Goal: Task Accomplishment & Management: Manage account settings

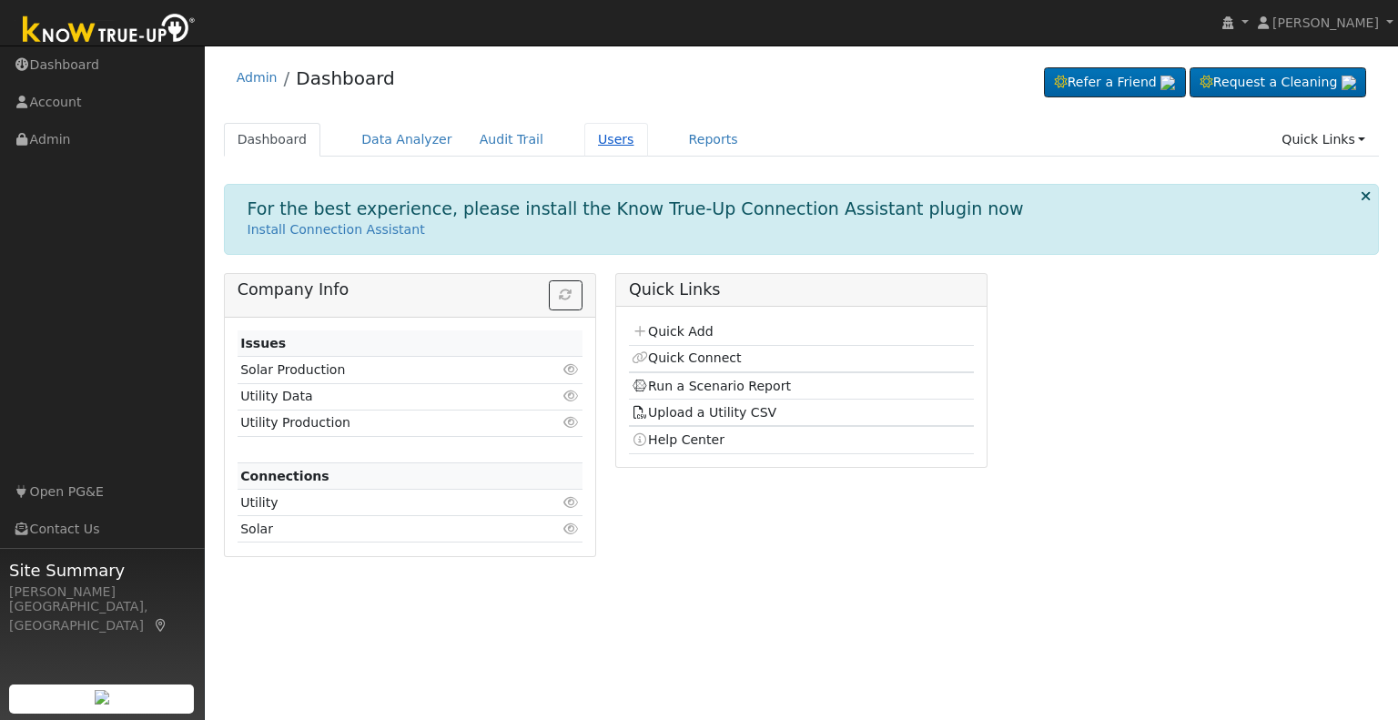
click at [584, 136] on link "Users" at bounding box center [616, 140] width 64 height 34
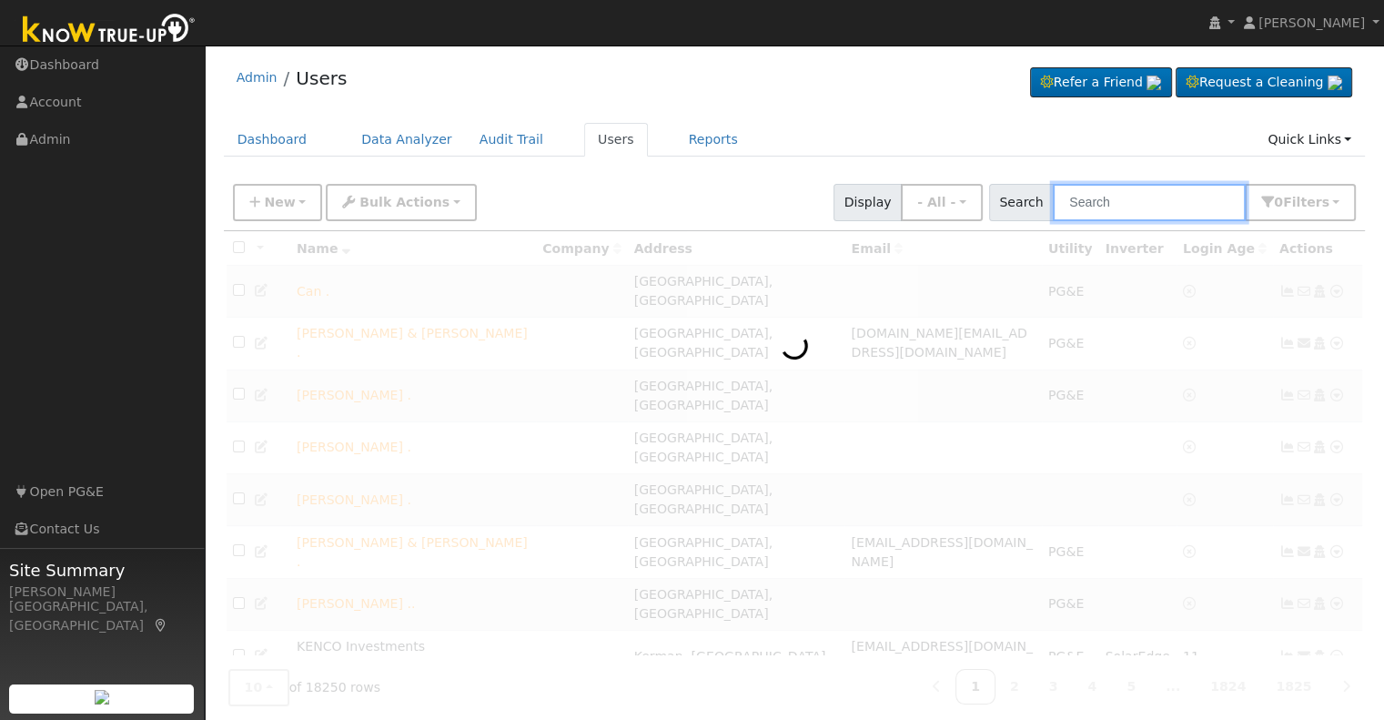
click at [1158, 206] on input "text" at bounding box center [1149, 202] width 193 height 37
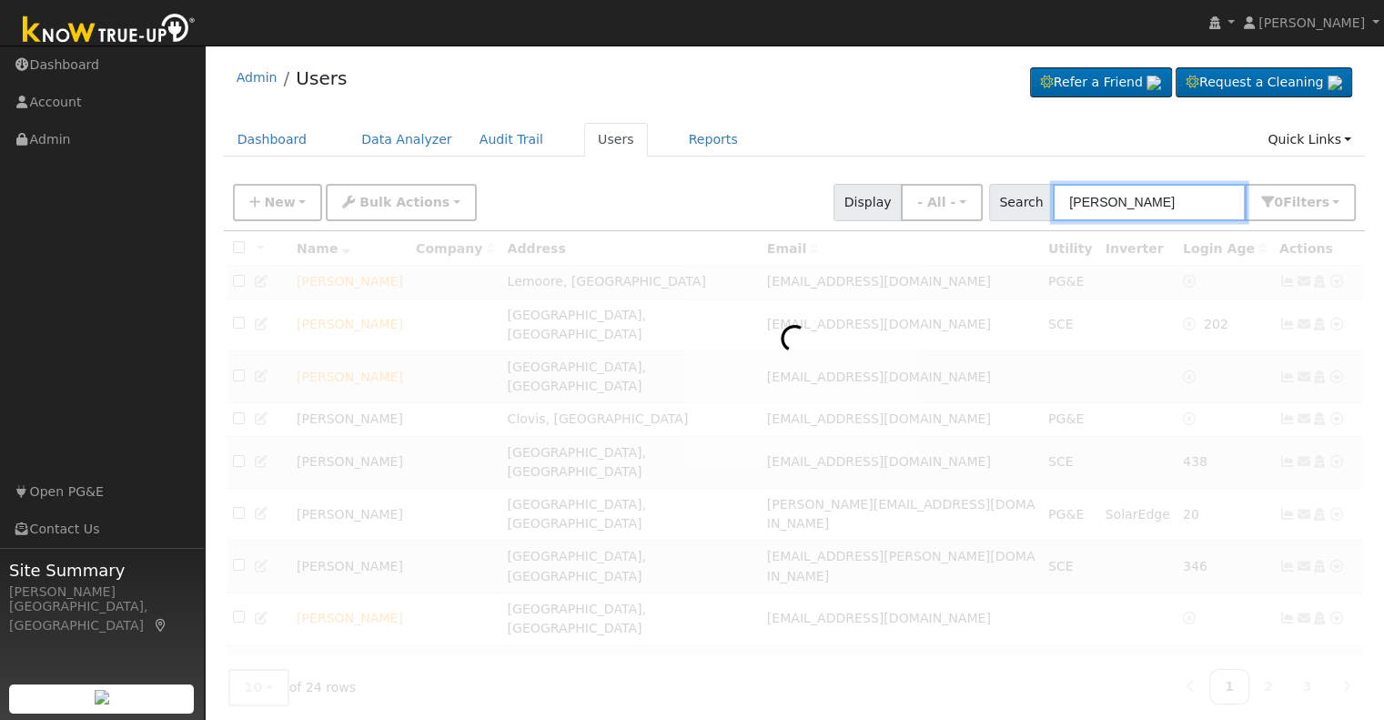
type input "kroeker"
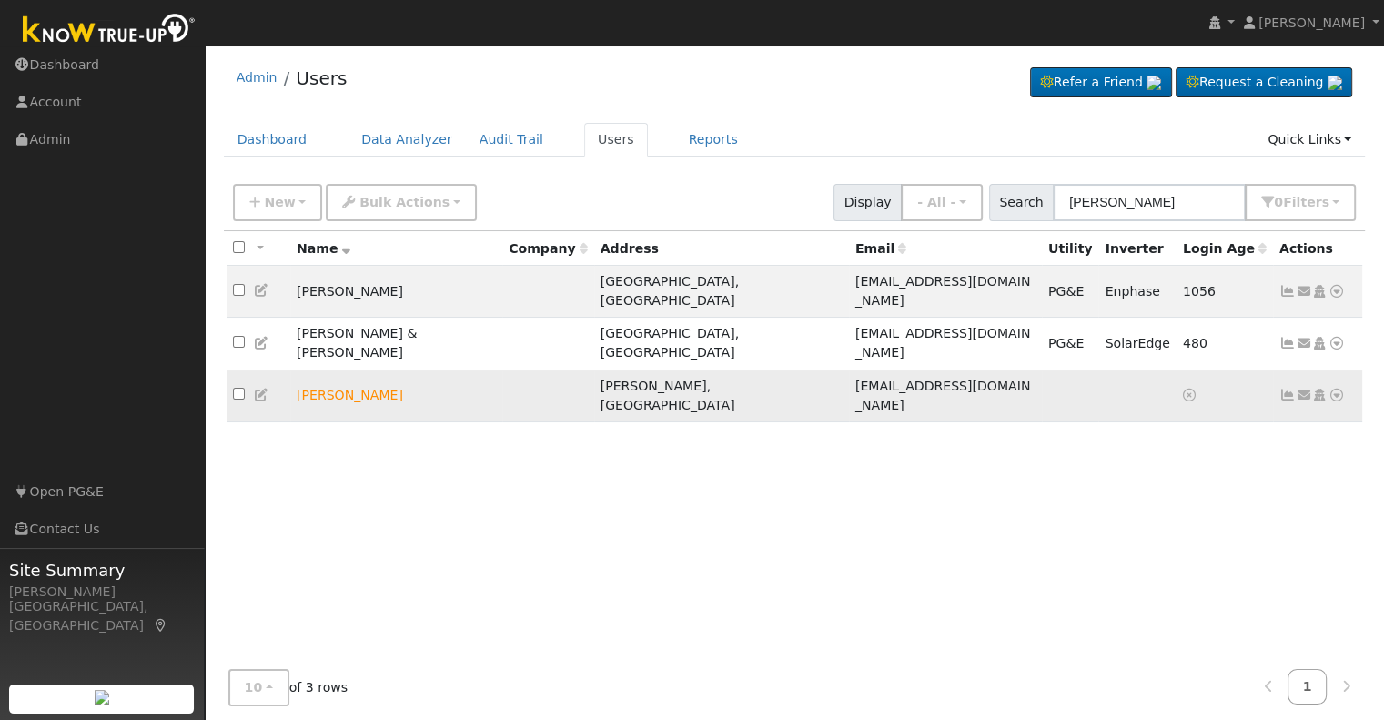
click at [1287, 389] on icon at bounding box center [1288, 395] width 16 height 13
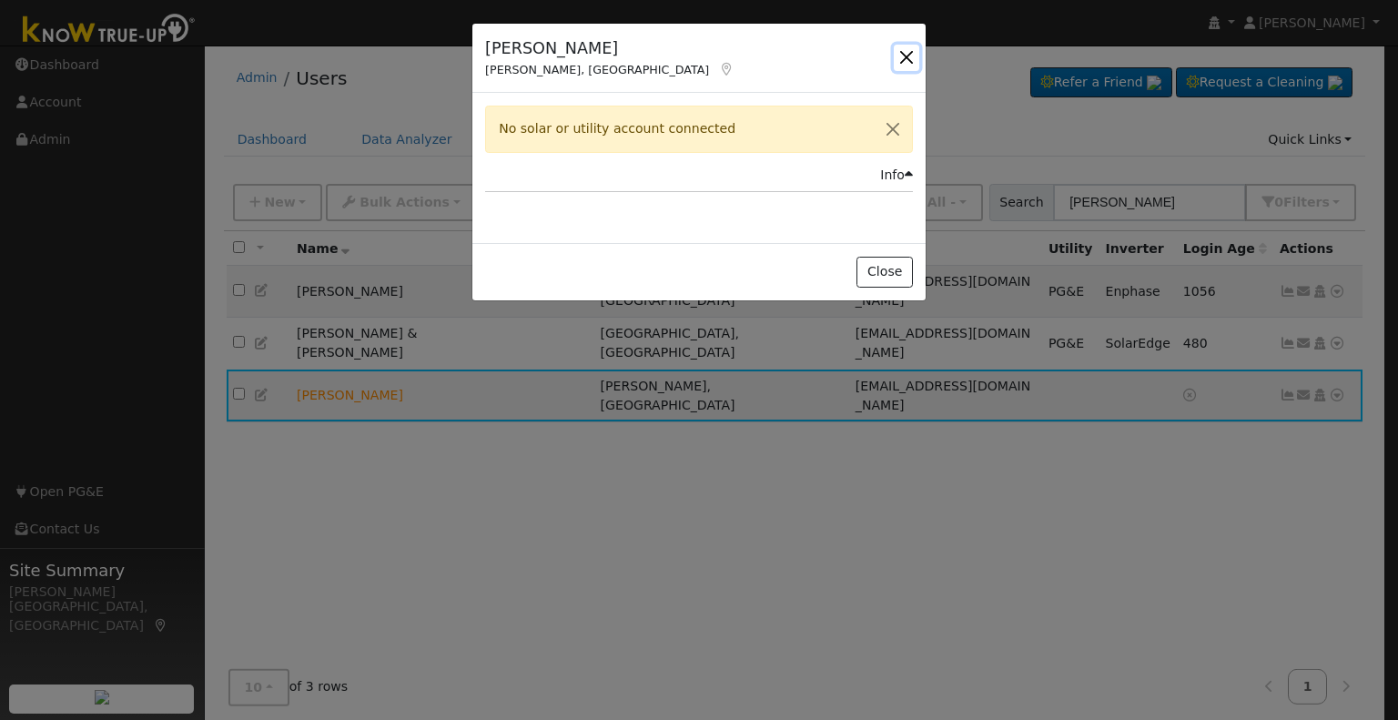
click at [911, 54] on button "button" at bounding box center [906, 57] width 25 height 25
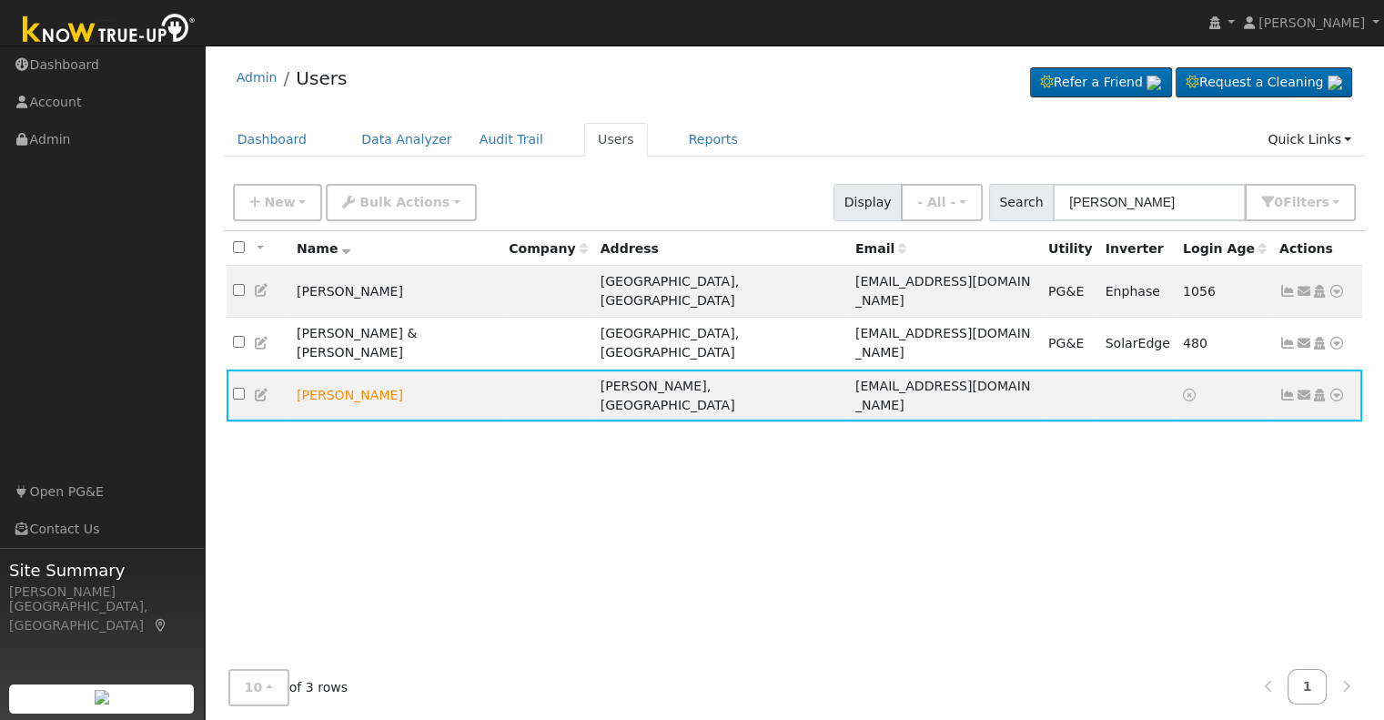
click at [945, 576] on div "All None All on page None on page Name Company Address Email Utility Inverter L…" at bounding box center [795, 447] width 1142 height 432
click at [588, 141] on link "Users" at bounding box center [616, 140] width 64 height 34
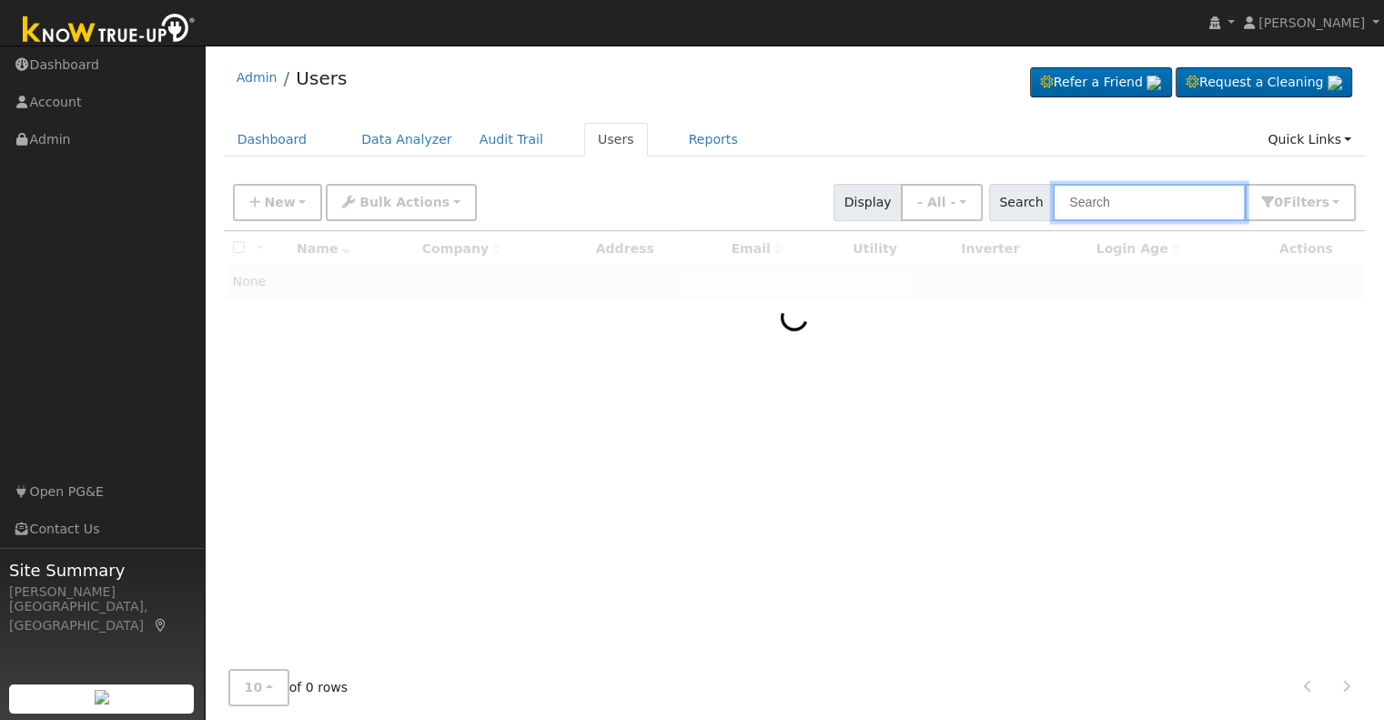
click at [1123, 207] on input "text" at bounding box center [1149, 202] width 193 height 37
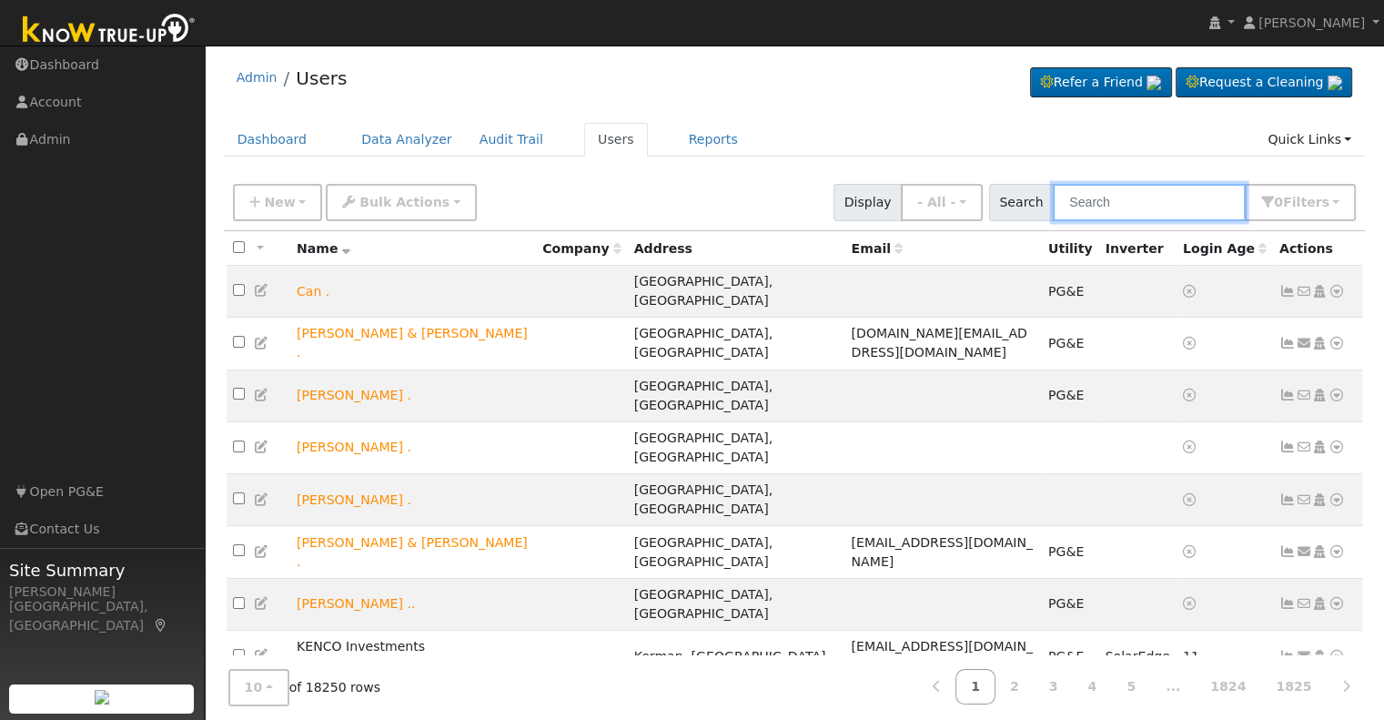
click at [1147, 194] on input "text" at bounding box center [1149, 202] width 193 height 37
paste input "18889 Via Bellaggio"
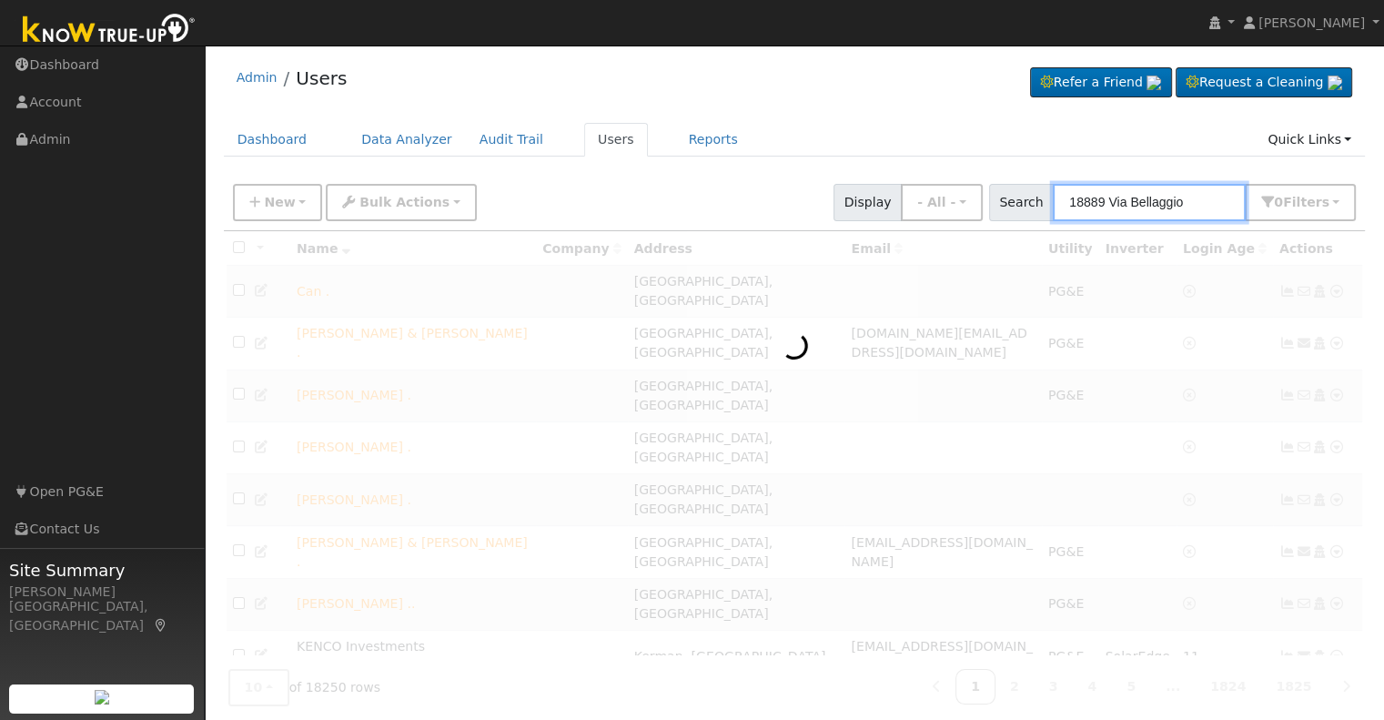
type input "18889 Via Bellaggio"
